Goal: Task Accomplishment & Management: Complete application form

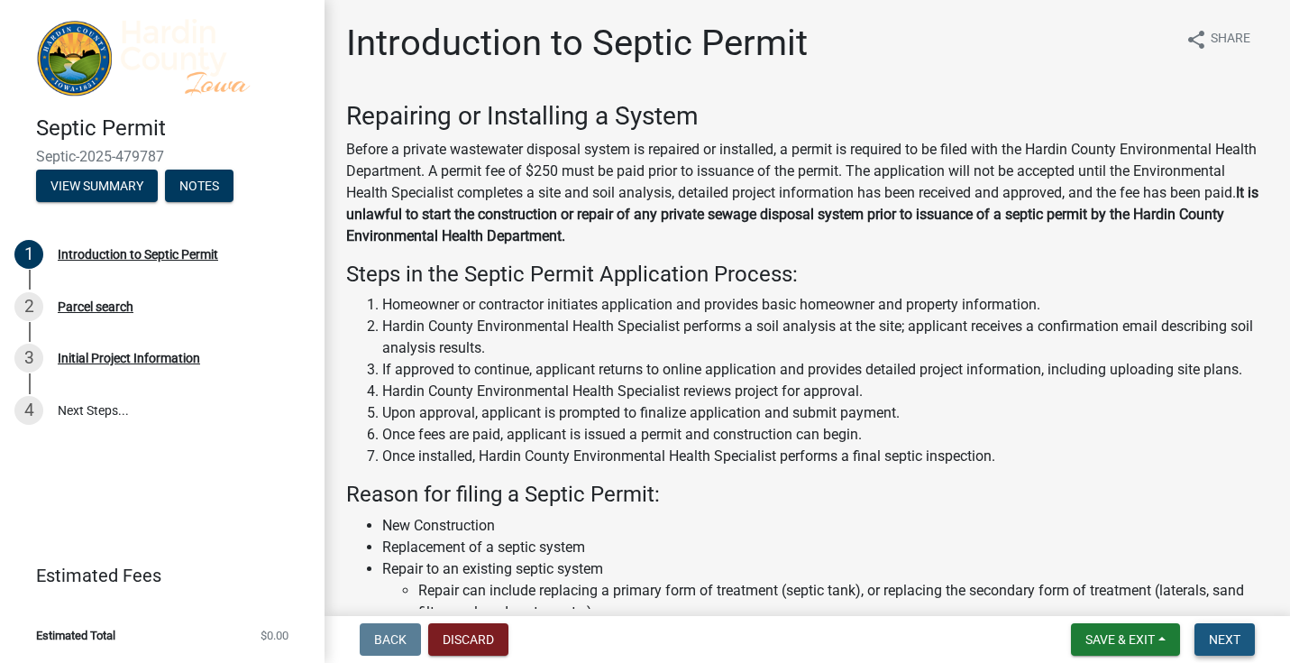
click at [1229, 633] on span "Next" at bounding box center [1225, 639] width 32 height 14
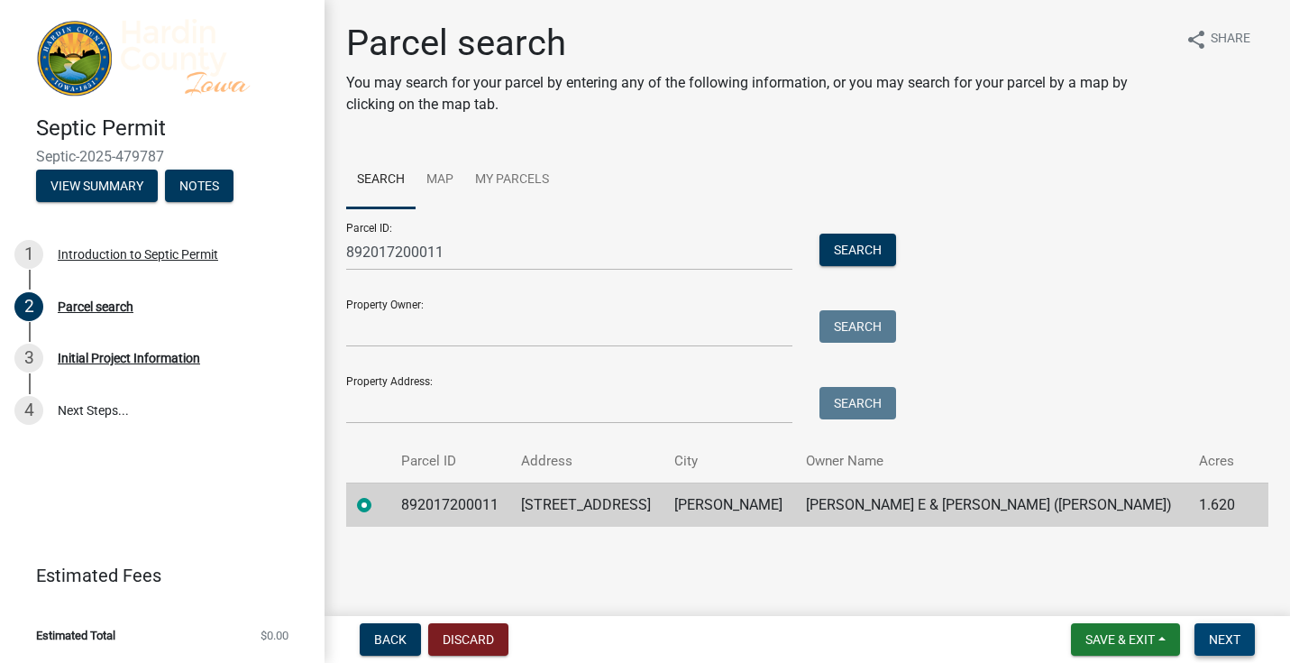
click at [1226, 633] on span "Next" at bounding box center [1225, 639] width 32 height 14
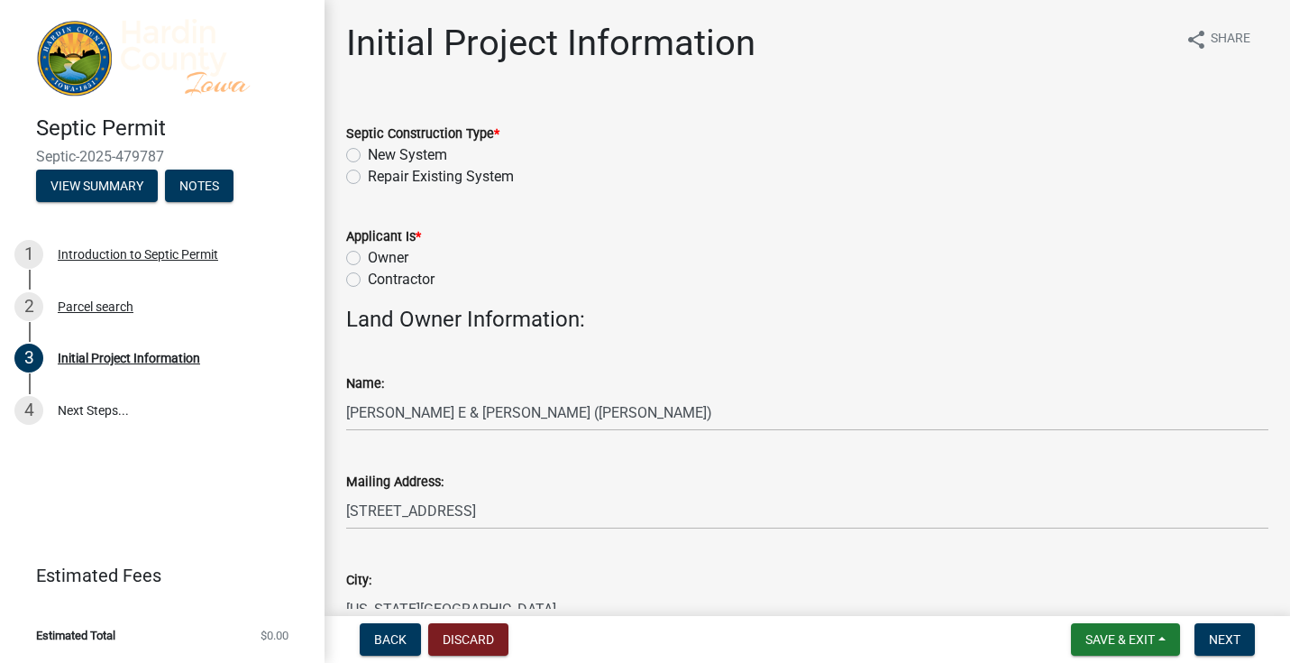
click at [368, 155] on label "New System" at bounding box center [407, 155] width 79 height 22
click at [368, 155] on input "New System" at bounding box center [374, 150] width 12 height 12
radio input "true"
click at [368, 273] on label "Contractor" at bounding box center [401, 280] width 67 height 22
click at [368, 273] on input "Contractor" at bounding box center [374, 275] width 12 height 12
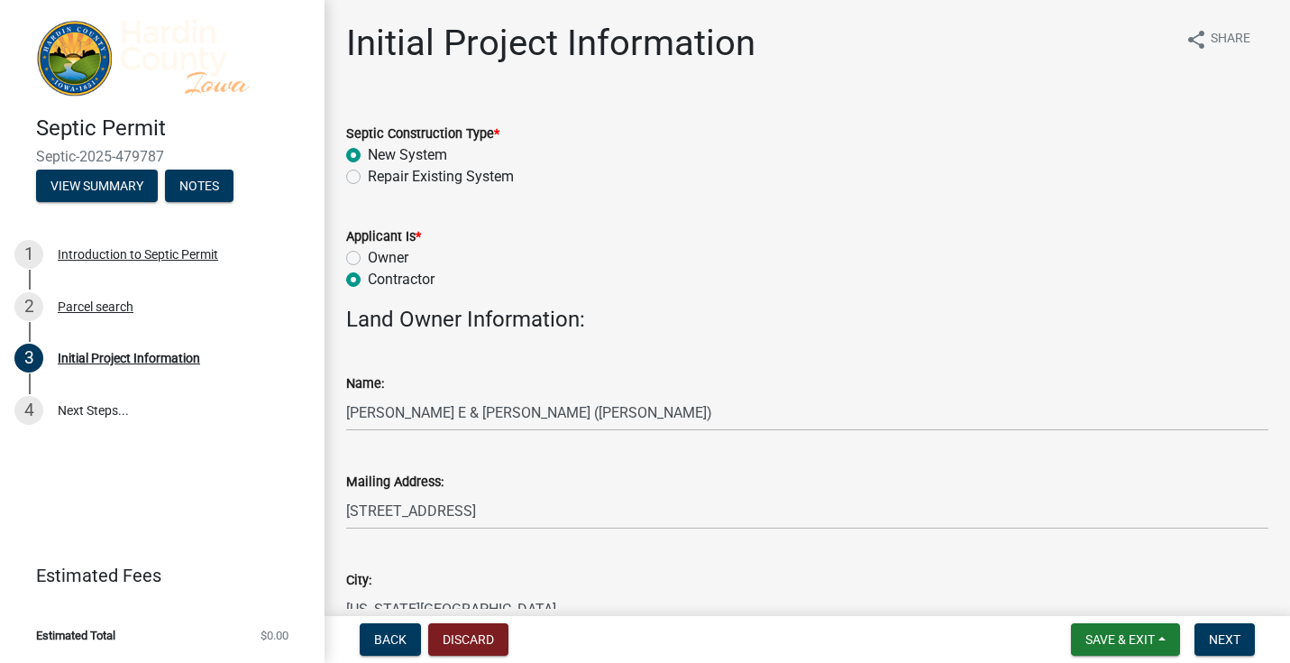
radio input "true"
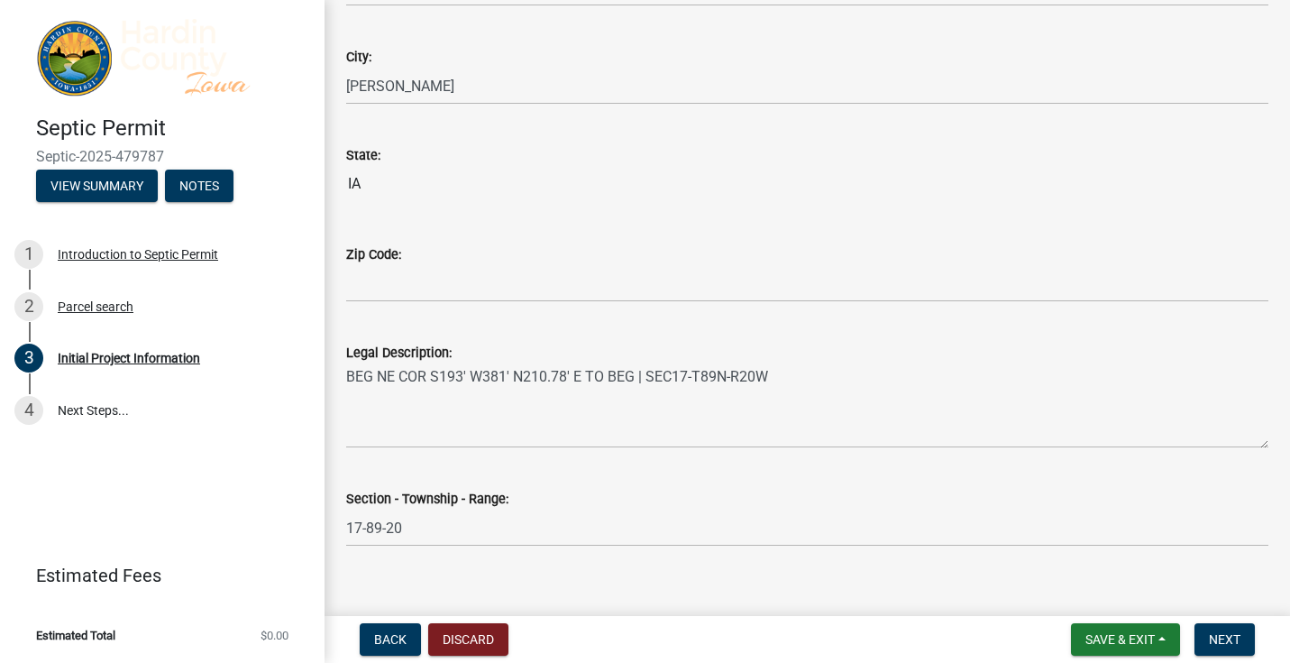
scroll to position [1273, 0]
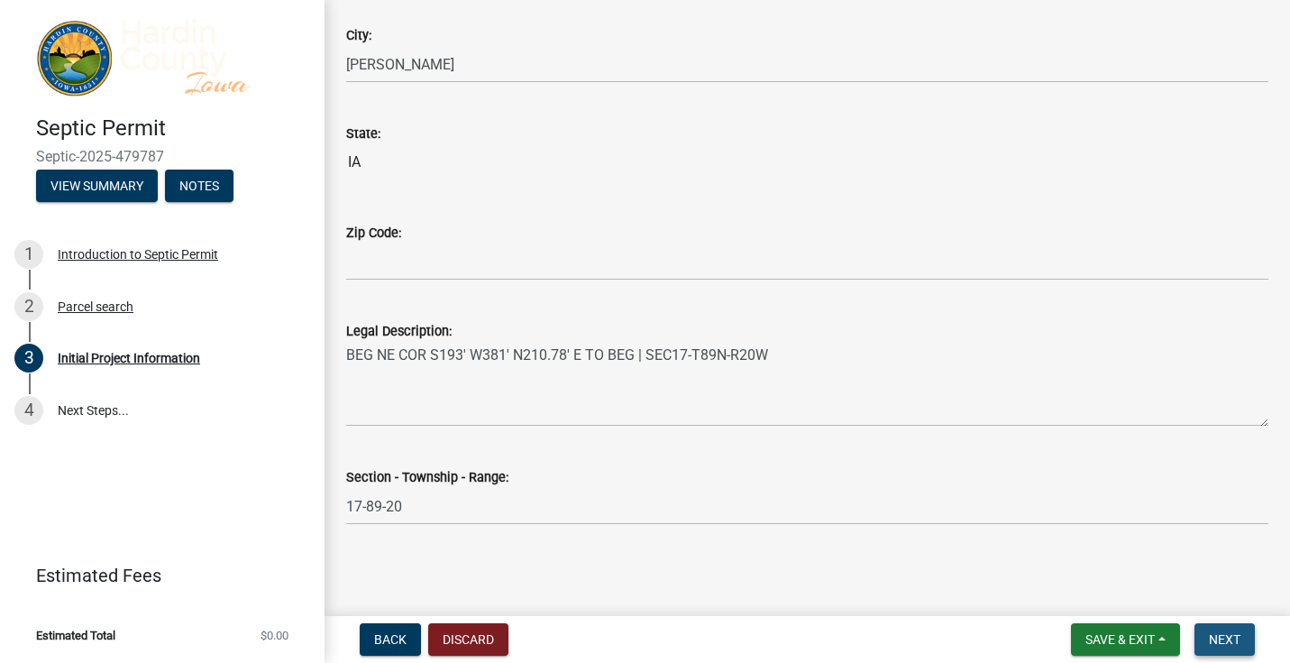
click at [1225, 636] on span "Next" at bounding box center [1225, 639] width 32 height 14
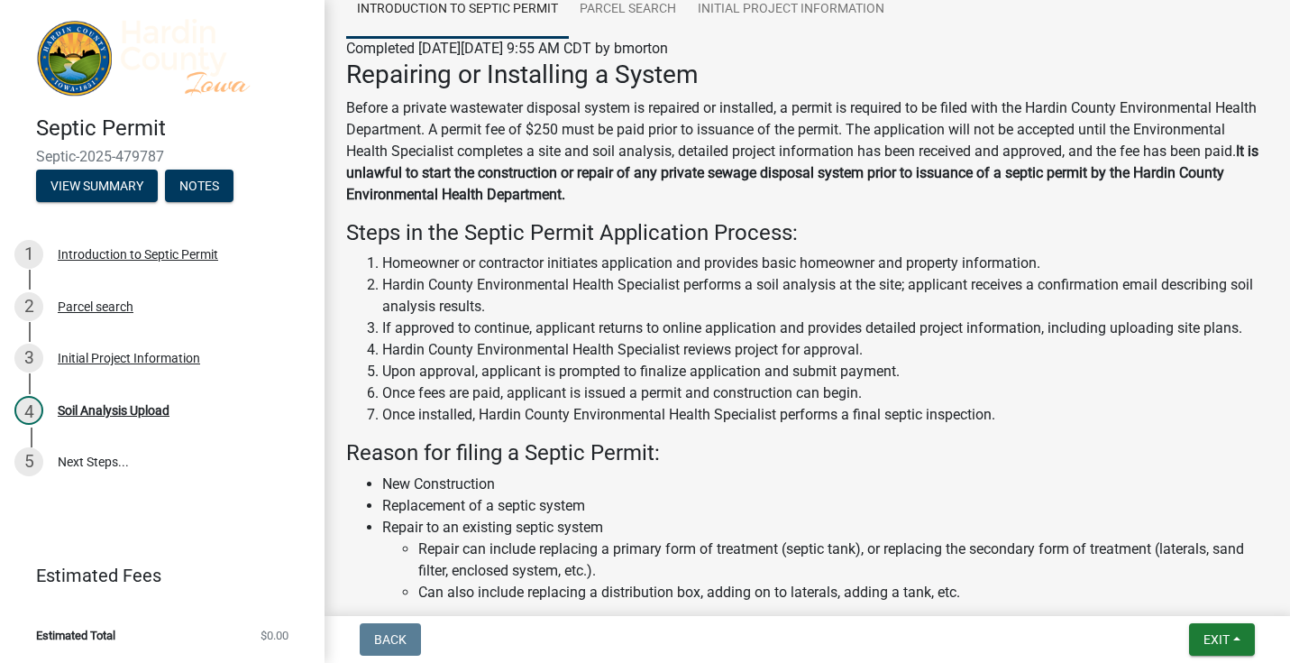
scroll to position [127, 0]
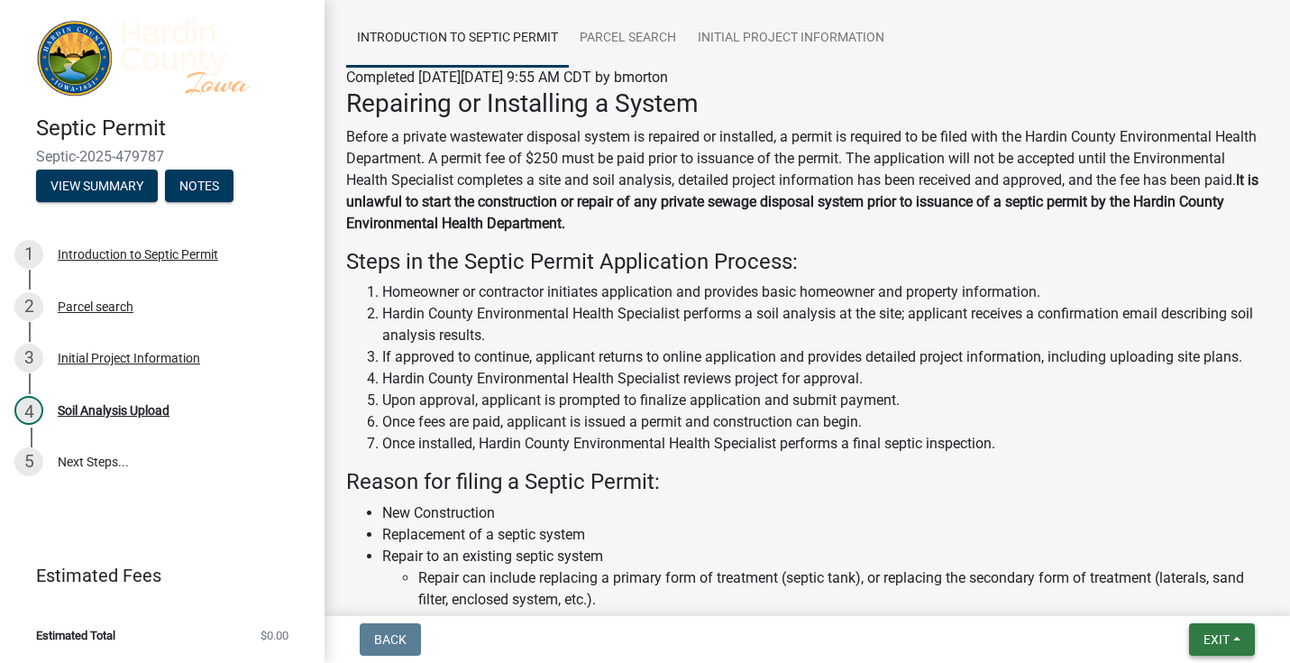
click at [1233, 628] on button "Exit" at bounding box center [1222, 639] width 66 height 32
click at [1188, 596] on button "Save & Exit" at bounding box center [1184, 592] width 144 height 43
